Goal: Register for event/course

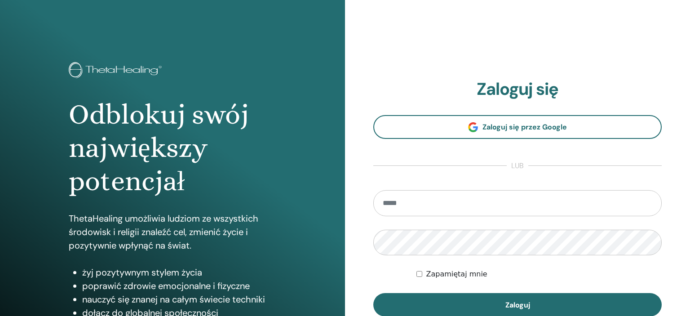
click at [0, 0] on div at bounding box center [0, 0] width 0 height 0
type input "**********"
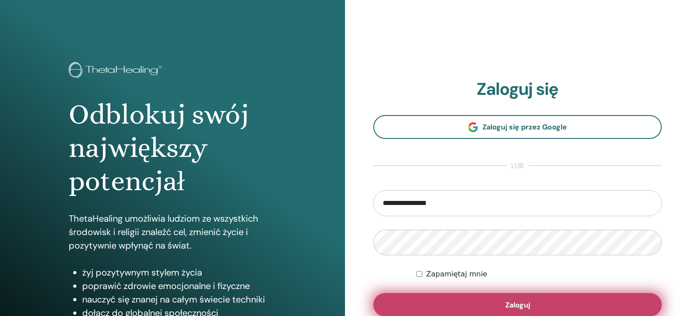
click at [487, 308] on button "Zaloguj" at bounding box center [517, 304] width 288 height 23
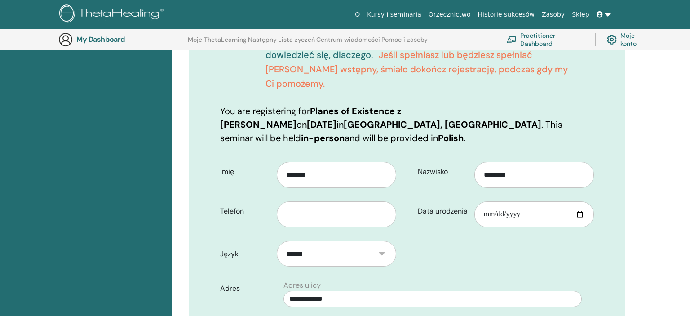
scroll to position [211, 0]
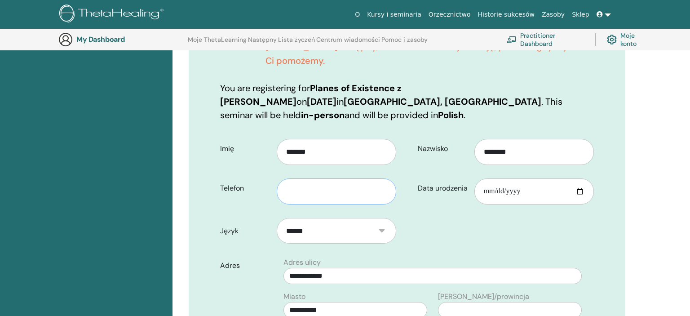
click at [310, 178] on input "text" at bounding box center [336, 191] width 119 height 26
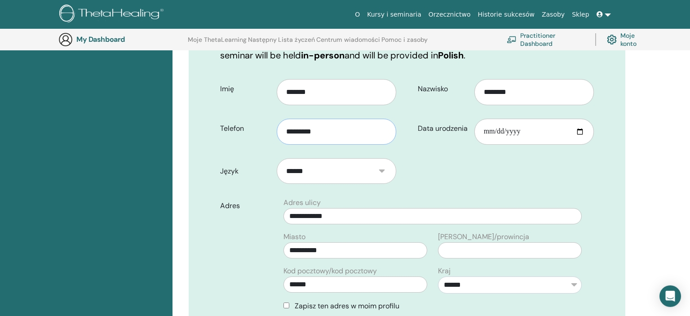
scroll to position [306, 0]
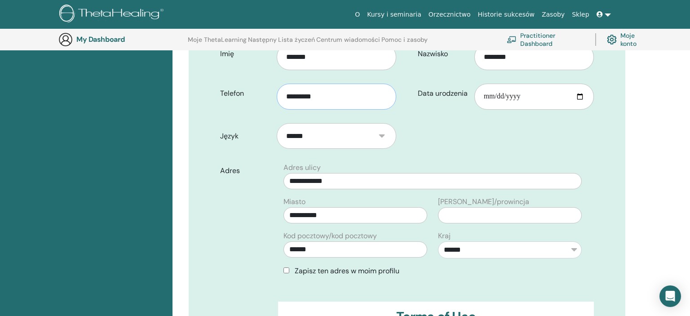
type input "*********"
click at [307, 266] on span "Zapisz ten adres w moim profilu" at bounding box center [346, 270] width 105 height 9
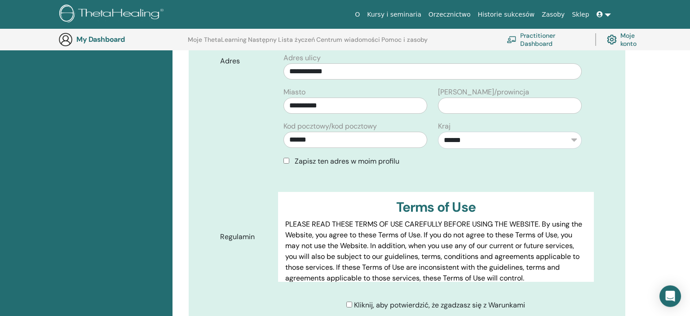
scroll to position [448, 0]
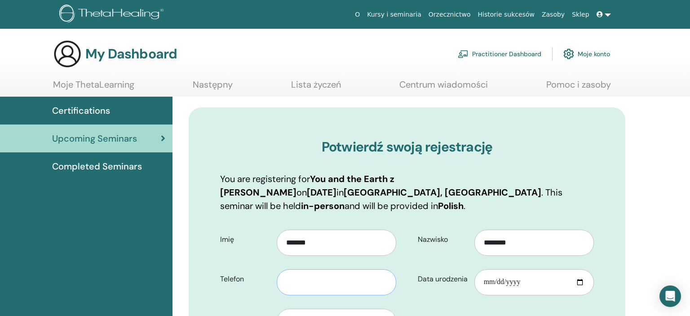
click at [334, 269] on input "text" at bounding box center [336, 282] width 119 height 26
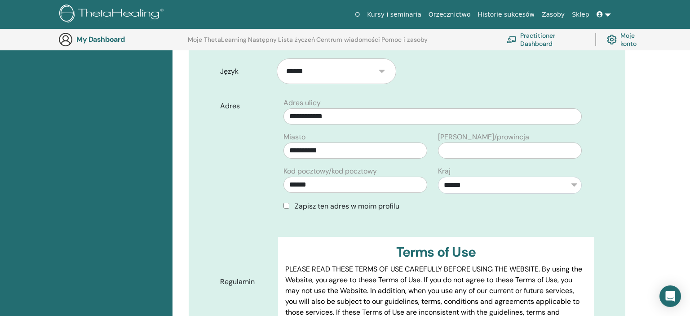
scroll to position [353, 0]
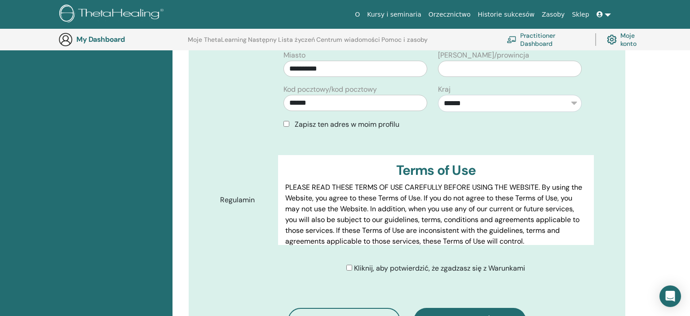
type input "*********"
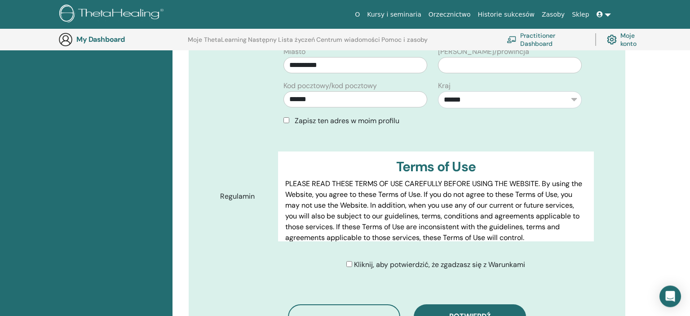
scroll to position [400, 0]
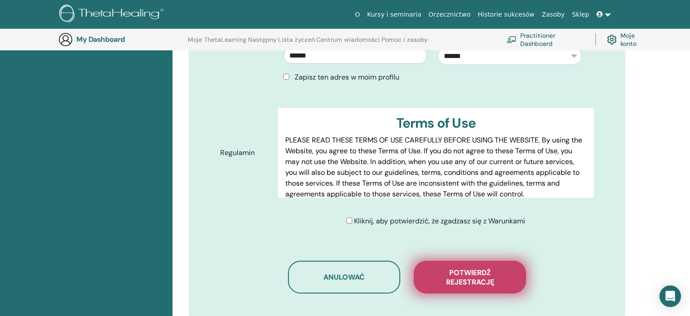
click at [493, 268] on span "Potwierdź rejestrację" at bounding box center [470, 277] width 90 height 19
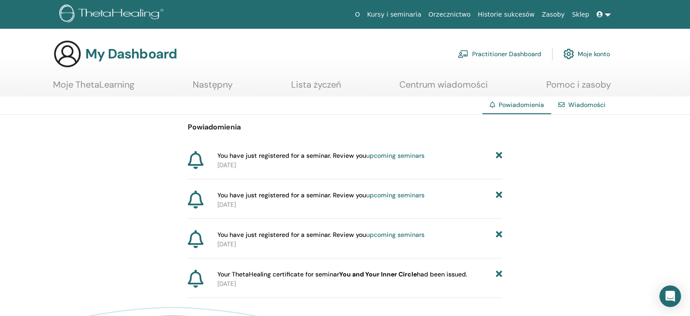
click at [499, 157] on icon at bounding box center [499, 155] width 6 height 9
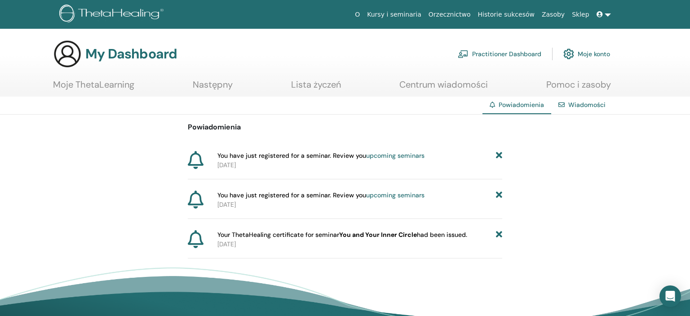
click at [503, 153] on div "Powiadomienia You have just registered for a seminar. Review you upcoming semin…" at bounding box center [345, 186] width 690 height 144
click at [500, 156] on icon at bounding box center [499, 155] width 6 height 9
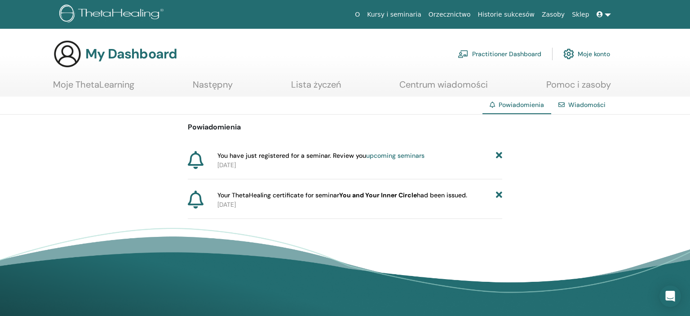
click at [499, 157] on icon at bounding box center [499, 155] width 6 height 9
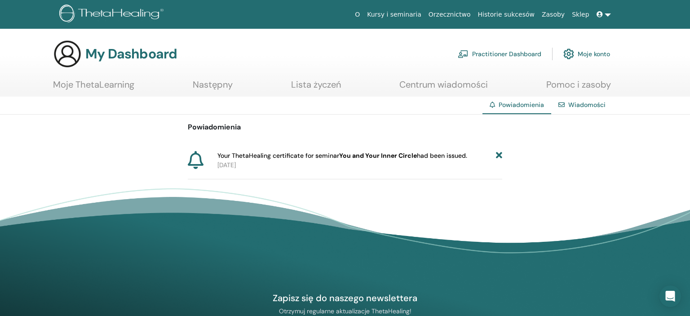
click at [501, 155] on icon at bounding box center [499, 155] width 6 height 9
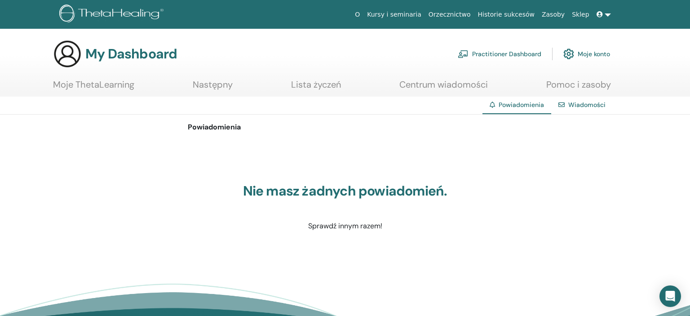
click at [607, 12] on link at bounding box center [604, 14] width 22 height 17
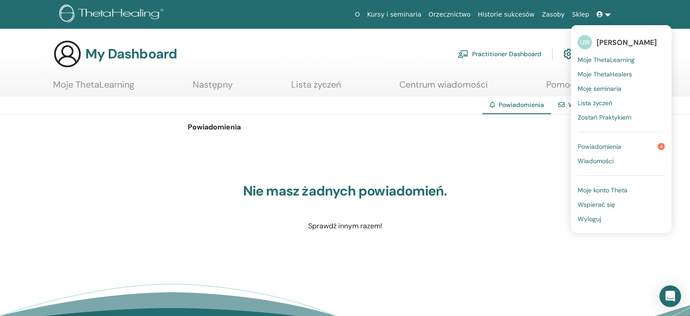
click at [590, 218] on span "Wyloguj" at bounding box center [588, 219] width 23 height 8
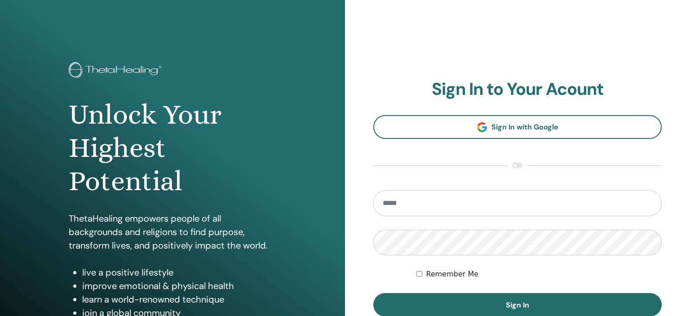
click at [0, 0] on div at bounding box center [0, 0] width 0 height 0
type input "**********"
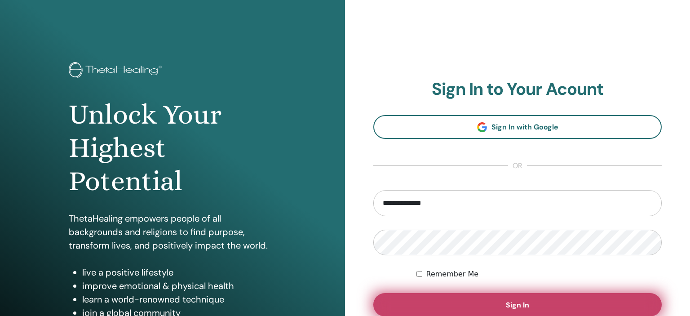
click at [518, 303] on span "Sign In" at bounding box center [516, 304] width 23 height 9
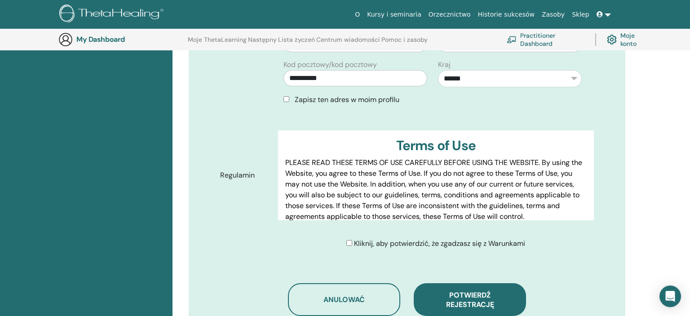
scroll to position [448, 0]
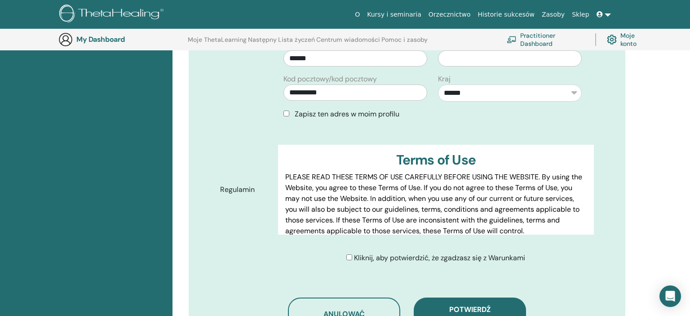
click at [607, 15] on link at bounding box center [604, 14] width 22 height 17
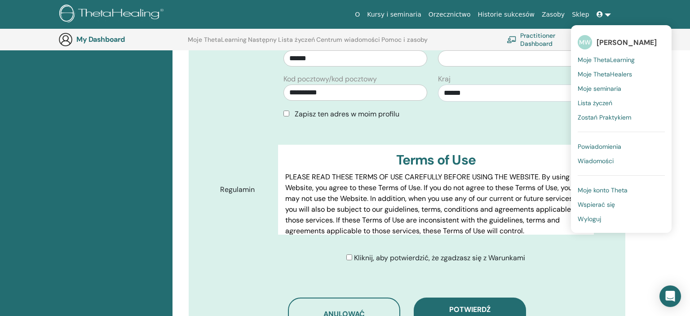
click at [595, 220] on span "Wyloguj" at bounding box center [588, 219] width 23 height 8
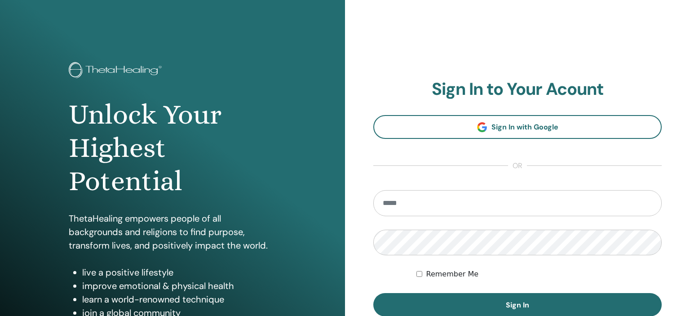
click at [0, 0] on div at bounding box center [0, 0] width 0 height 0
type input "**********"
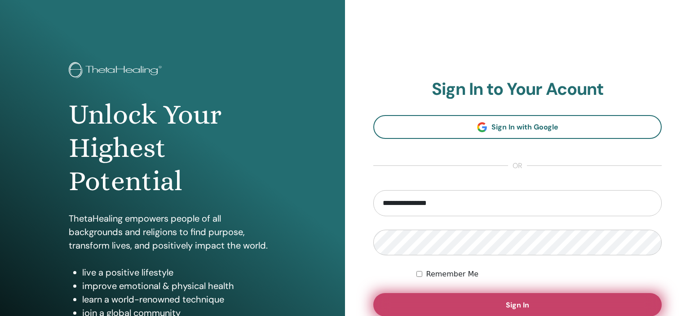
click at [489, 302] on button "Sign In" at bounding box center [517, 304] width 288 height 23
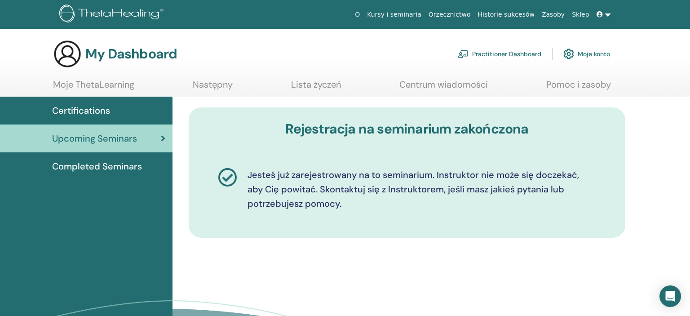
click at [154, 138] on div "Upcoming Seminars" at bounding box center [86, 138] width 158 height 13
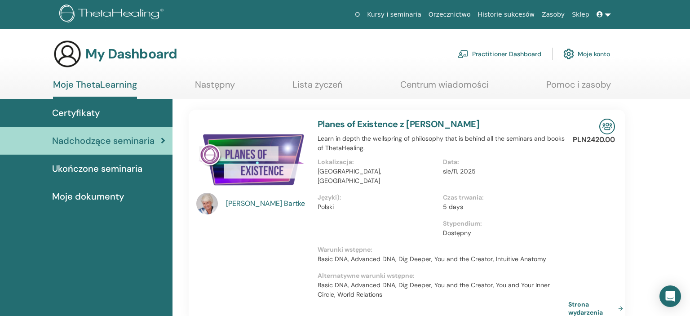
click at [606, 14] on link at bounding box center [604, 14] width 22 height 17
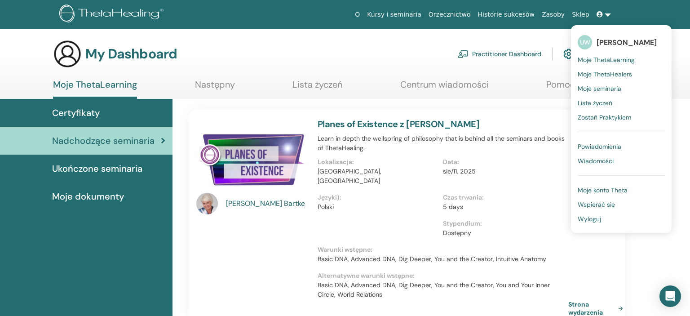
click at [599, 218] on span "Wyloguj" at bounding box center [588, 219] width 23 height 8
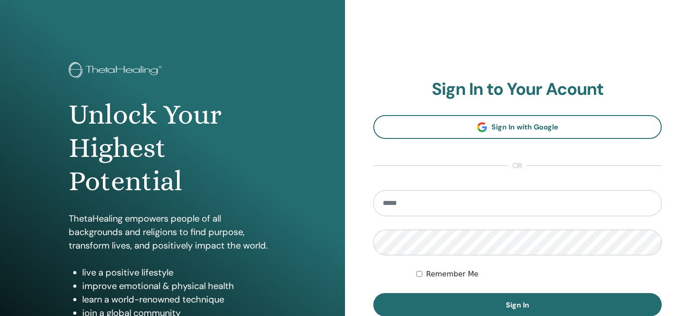
click at [0, 0] on div at bounding box center [0, 0] width 0 height 0
type input "**********"
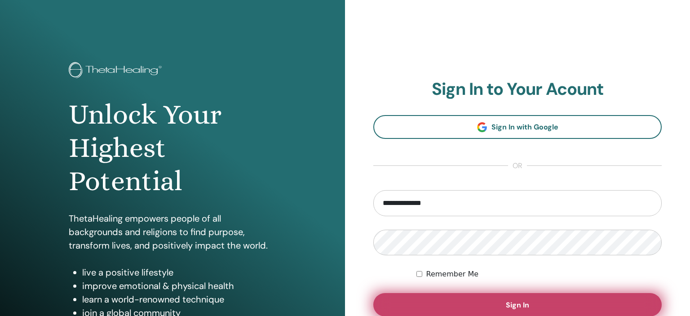
click at [498, 294] on button "Sign In" at bounding box center [517, 304] width 288 height 23
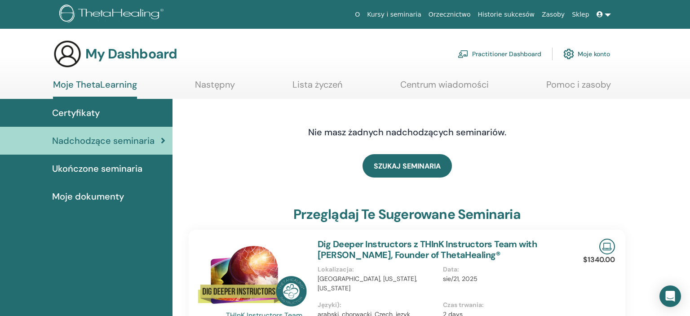
click at [100, 171] on span "Ukończone seminaria" at bounding box center [97, 168] width 90 height 13
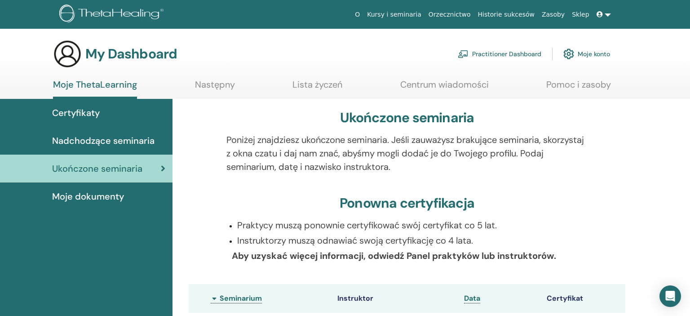
click at [105, 140] on span "Nadchodzące seminaria" at bounding box center [103, 140] width 102 height 13
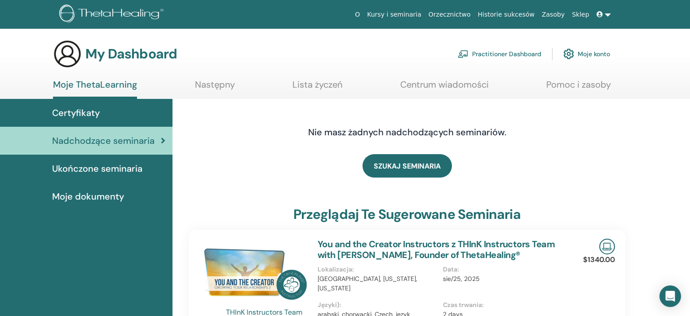
click at [607, 15] on link at bounding box center [604, 14] width 22 height 17
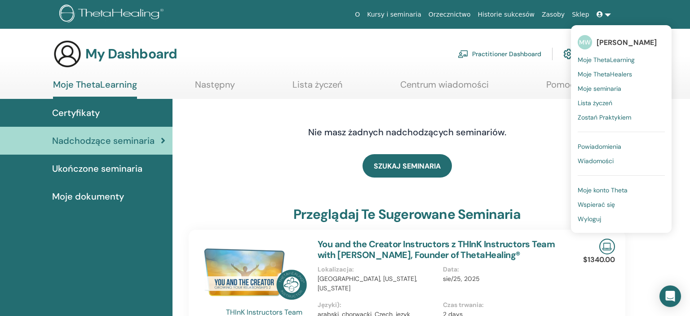
click at [127, 171] on span "Ukończone seminaria" at bounding box center [97, 168] width 90 height 13
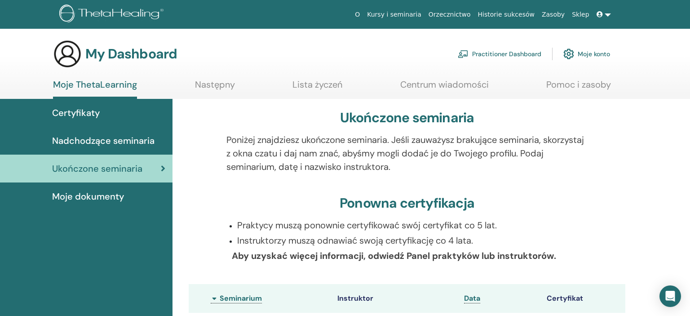
click at [606, 18] on link at bounding box center [604, 14] width 22 height 17
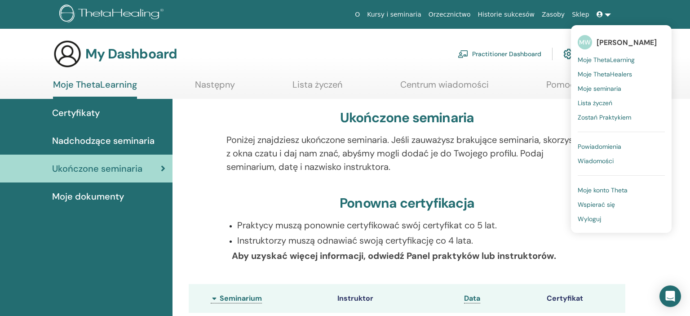
click at [593, 220] on span "Wyloguj" at bounding box center [588, 219] width 23 height 8
